Goal: Transaction & Acquisition: Purchase product/service

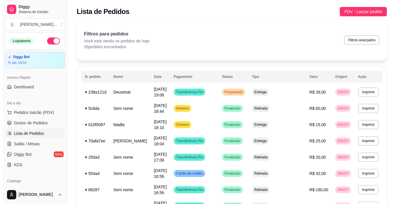
scroll to position [39, 0]
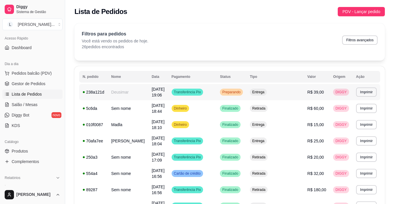
click at [242, 91] on span "Preparando" at bounding box center [231, 92] width 21 height 5
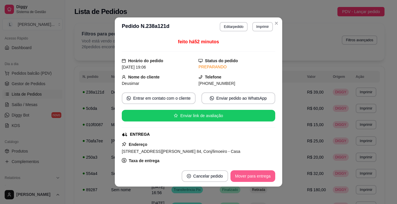
click at [271, 175] on button "Mover para entrega" at bounding box center [252, 176] width 45 height 12
click at [257, 177] on button "Mover para finalizado" at bounding box center [251, 176] width 48 height 12
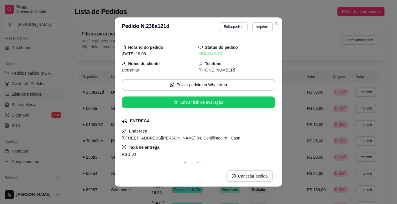
click at [279, 20] on header "**********" at bounding box center [198, 26] width 167 height 19
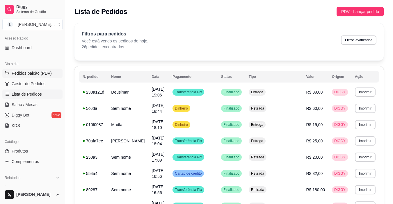
click at [52, 72] on button "Pedidos balcão (PDV)" at bounding box center [32, 73] width 60 height 9
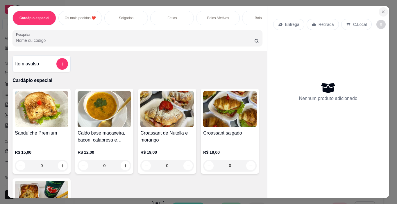
click at [382, 11] on icon "Close" at bounding box center [383, 12] width 2 height 2
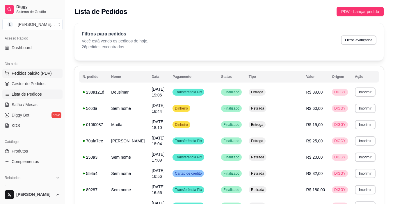
click at [35, 76] on span "Pedidos balcão (PDV)" at bounding box center [32, 73] width 40 height 6
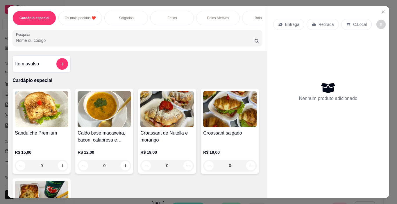
click at [249, 13] on div "Bolo gelado" at bounding box center [264, 18] width 44 height 15
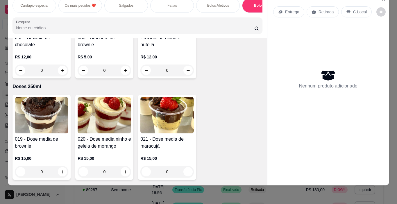
scroll to position [1304, 0]
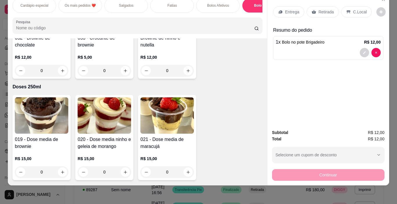
type input "1"
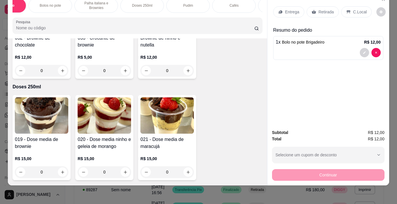
scroll to position [0, 208]
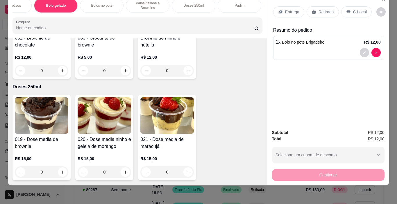
click at [144, 5] on p "Palha italiana e Brownies" at bounding box center [148, 5] width 34 height 9
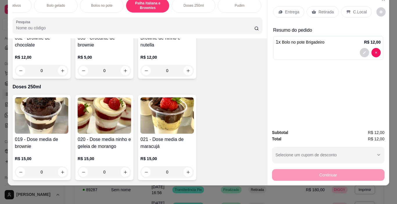
scroll to position [1510, 0]
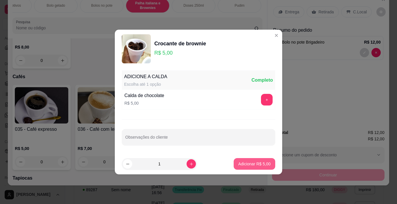
click at [248, 162] on p "Adicionar R$ 5,00" at bounding box center [254, 164] width 32 height 6
type input "1"
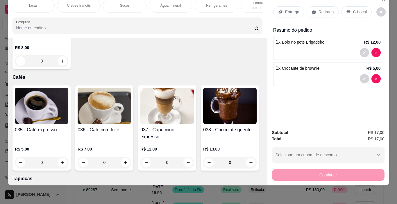
scroll to position [0, 710]
click at [153, 5] on div "Água mineral" at bounding box center [151, 5] width 44 height 15
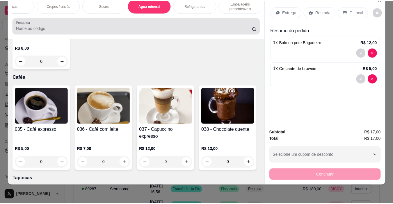
scroll to position [2868, 0]
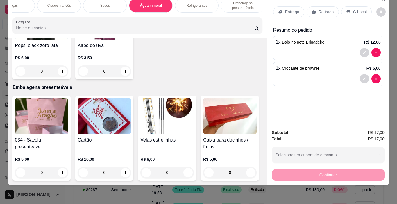
type input "2"
click at [326, 9] on p "Retirada" at bounding box center [326, 12] width 15 height 6
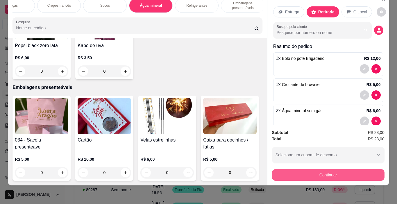
click at [323, 169] on button "Continuar" at bounding box center [328, 175] width 112 height 12
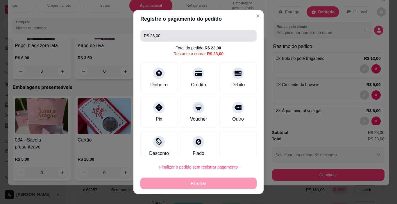
click at [162, 34] on input "R$ 23,00" at bounding box center [198, 36] width 109 height 12
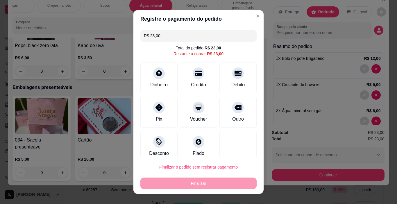
click at [162, 34] on input "R$ 23,00" at bounding box center [198, 36] width 109 height 12
click at [158, 85] on div "Dinheiro" at bounding box center [158, 85] width 19 height 8
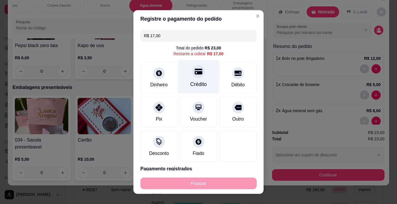
click at [193, 81] on div "Crédito" at bounding box center [198, 77] width 41 height 34
type input "R$ 0,00"
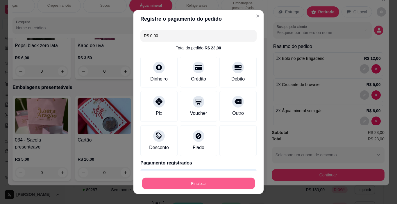
click at [190, 182] on button "Finalizar" at bounding box center [198, 183] width 113 height 11
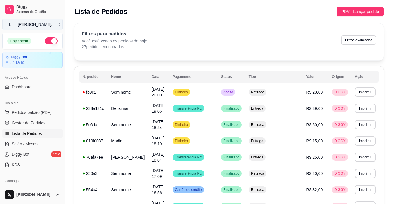
drag, startPoint x: 32, startPoint y: 34, endPoint x: 30, endPoint y: 27, distance: 6.9
